Goal: Use online tool/utility

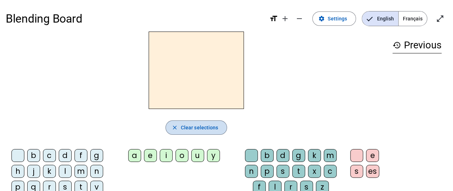
click at [188, 126] on span "Clear selections" at bounding box center [200, 127] width 38 height 9
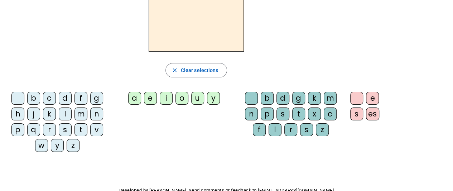
scroll to position [58, 0]
click at [44, 96] on div "c" at bounding box center [49, 97] width 13 height 13
click at [140, 94] on div "a" at bounding box center [134, 97] width 13 height 13
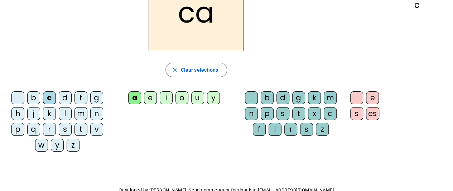
click at [297, 108] on div "t" at bounding box center [298, 113] width 13 height 13
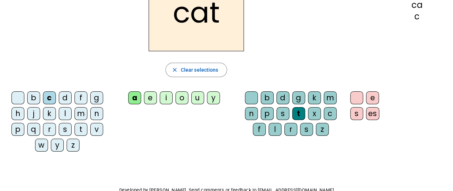
click at [353, 107] on div "s" at bounding box center [356, 113] width 13 height 13
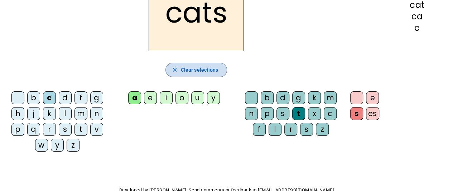
click at [189, 73] on span "Clear selections" at bounding box center [200, 69] width 38 height 9
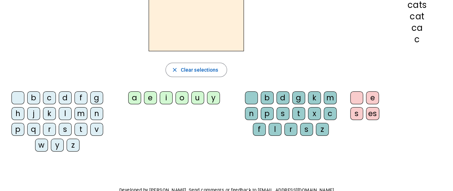
click at [178, 95] on div "o" at bounding box center [181, 97] width 13 height 13
click at [200, 96] on div "u" at bounding box center [197, 97] width 13 height 13
click at [184, 95] on div "o" at bounding box center [181, 97] width 13 height 13
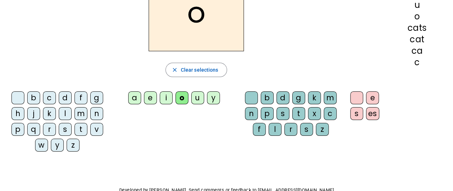
click at [81, 126] on div "t" at bounding box center [80, 129] width 13 height 13
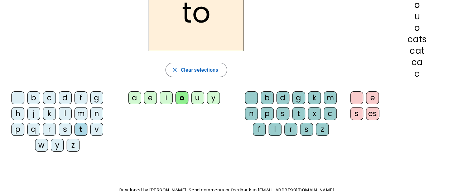
click at [325, 98] on div "m" at bounding box center [330, 97] width 13 height 13
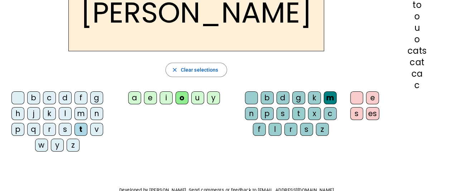
click at [372, 112] on div "es" at bounding box center [372, 113] width 13 height 13
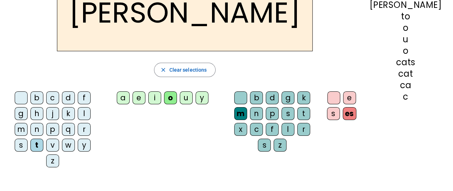
click at [356, 112] on div "es" at bounding box center [350, 113] width 14 height 13
click at [356, 111] on div "es" at bounding box center [350, 113] width 14 height 13
